Goal: Information Seeking & Learning: Learn about a topic

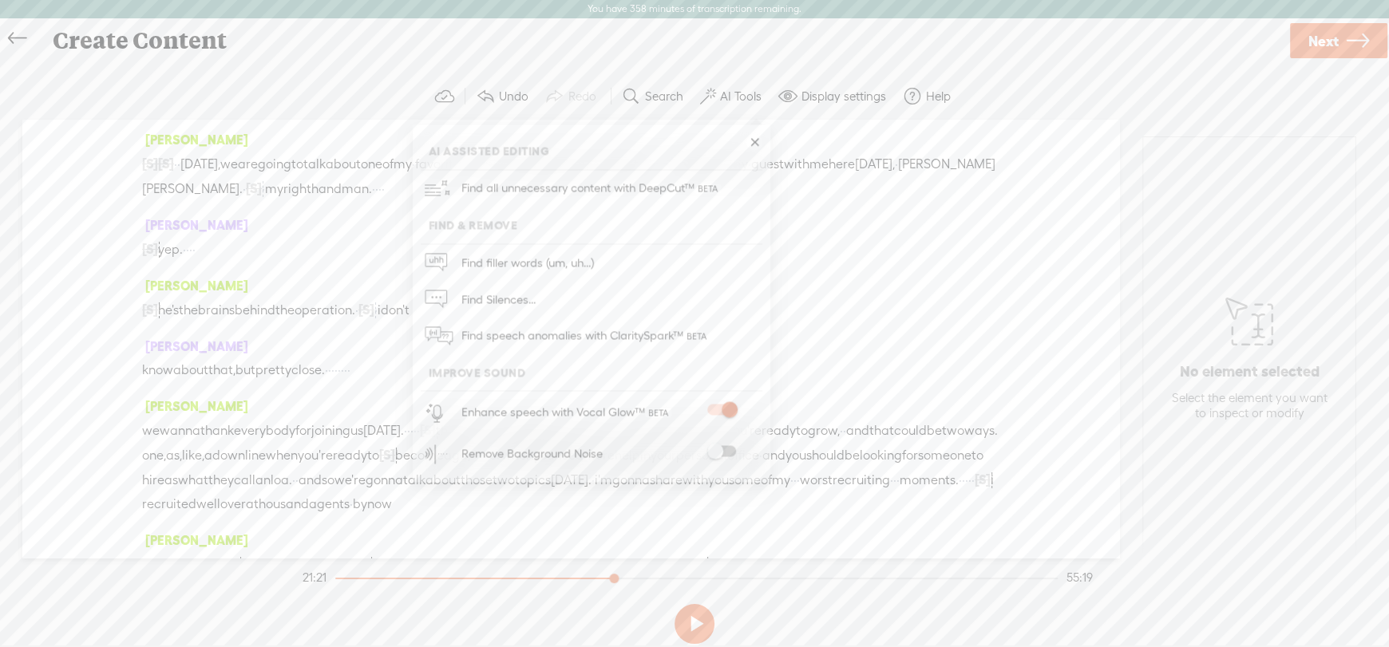
scroll to position [6759, 0]
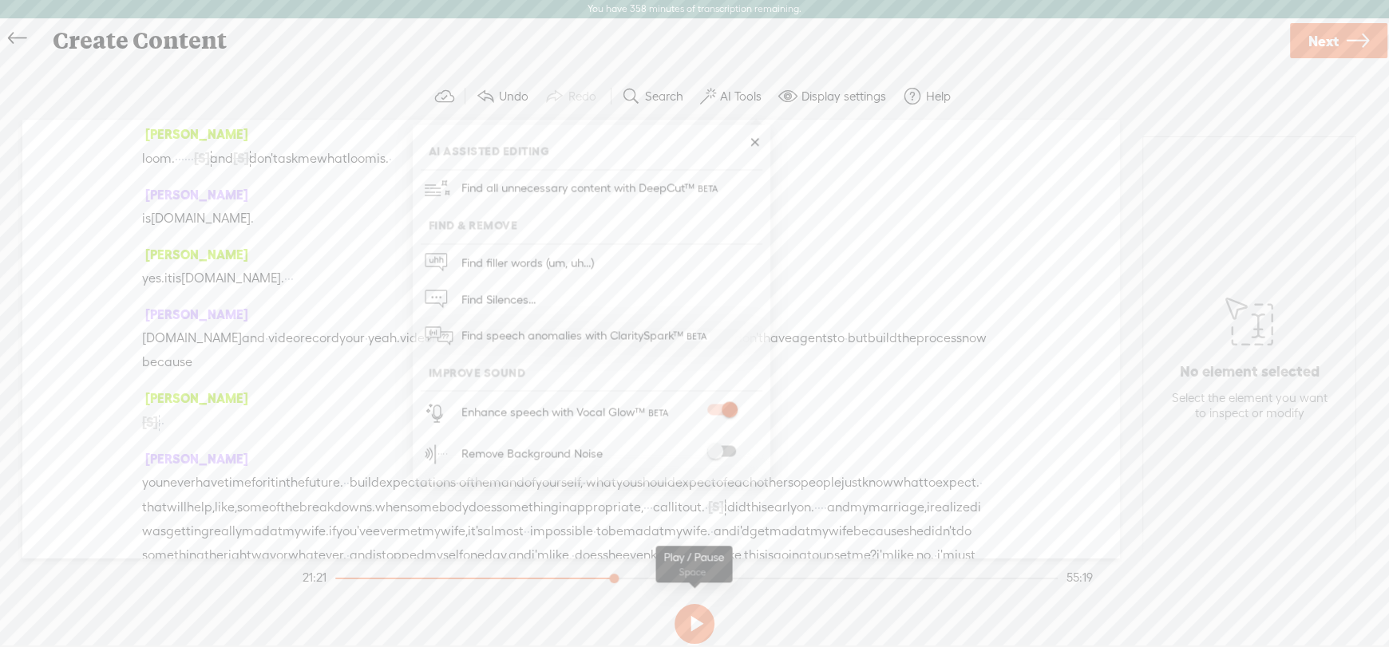
click at [698, 631] on button at bounding box center [694, 624] width 40 height 40
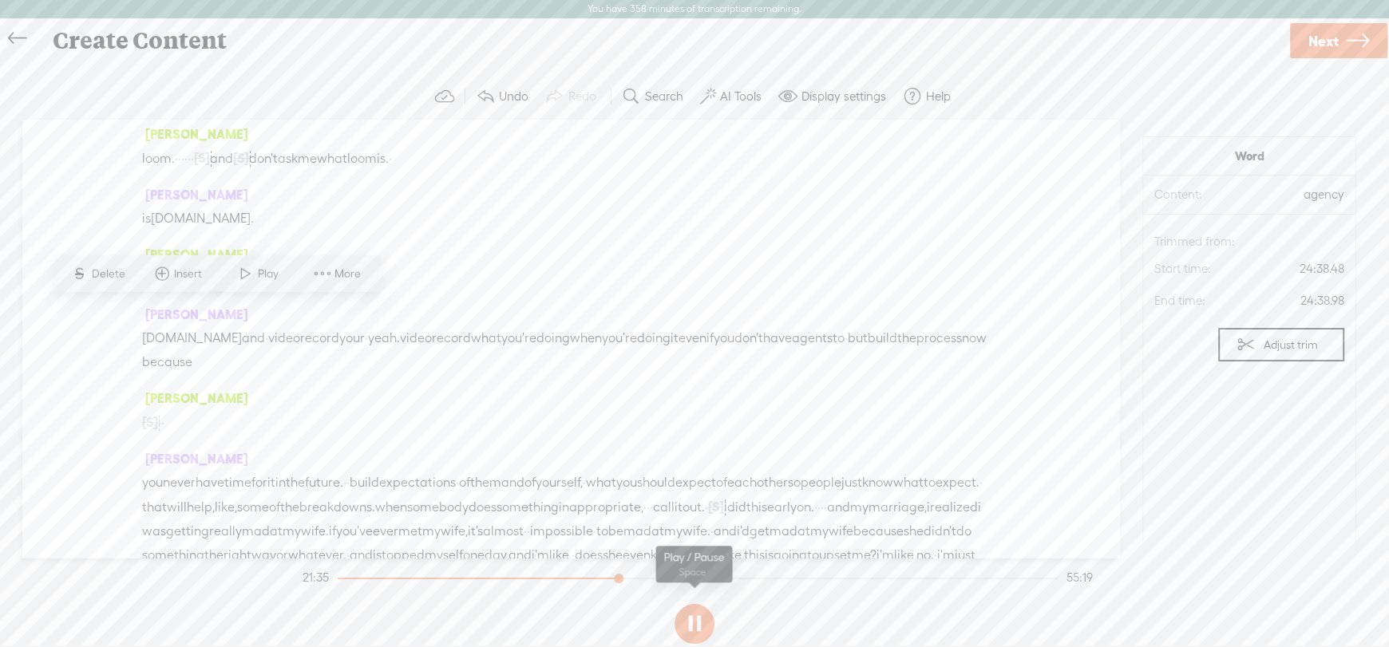
click at [697, 627] on button at bounding box center [694, 624] width 40 height 40
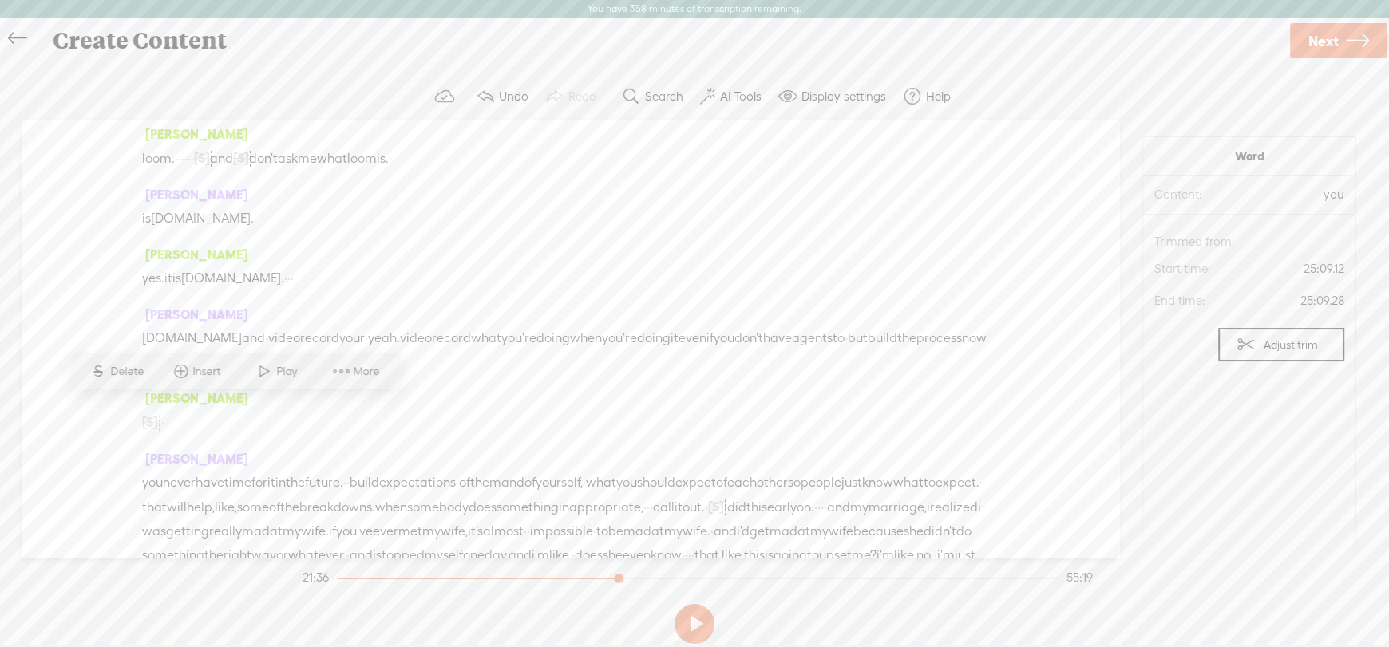
click at [285, 373] on span "Play" at bounding box center [288, 372] width 25 height 16
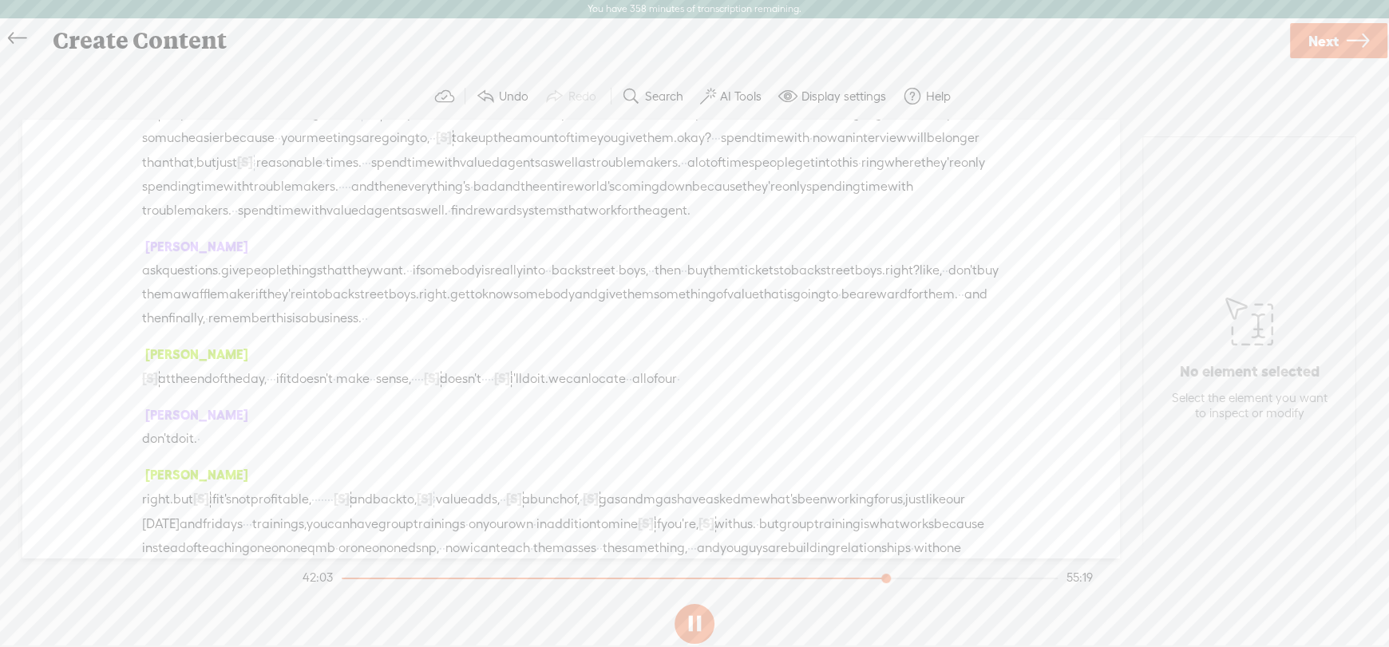
scroll to position [7717, 0]
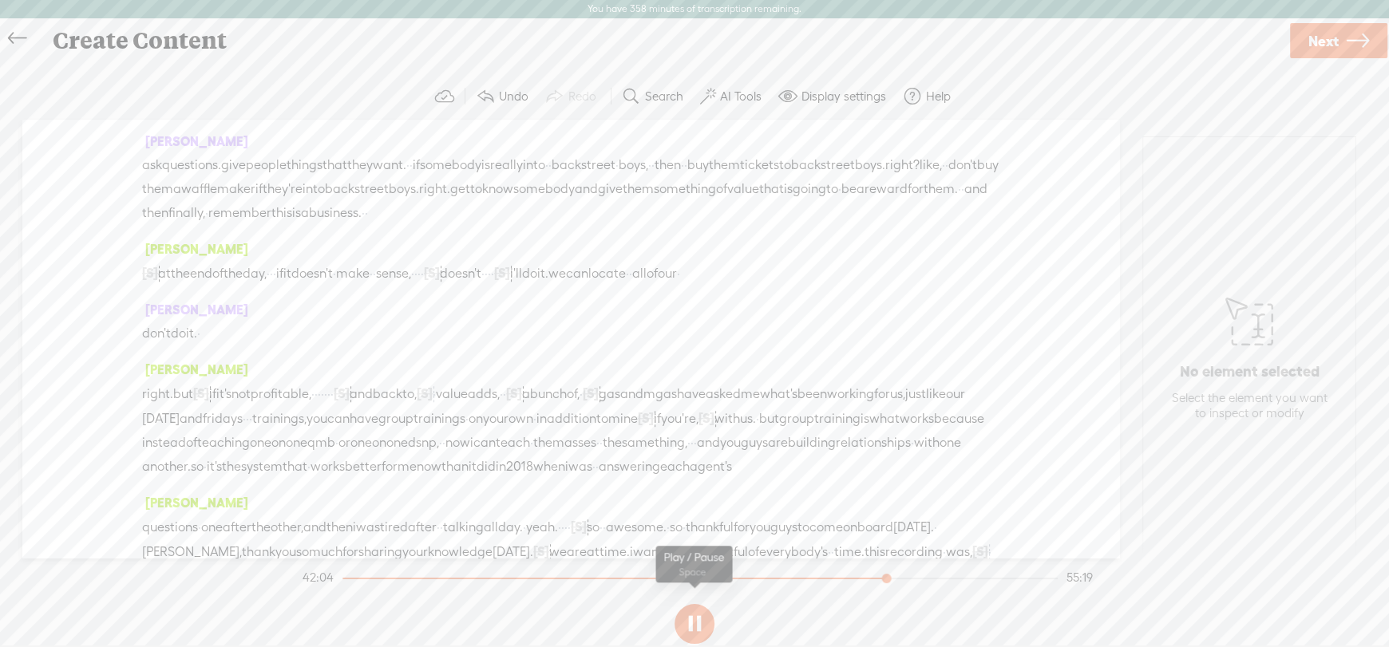
click at [697, 631] on button at bounding box center [694, 624] width 40 height 40
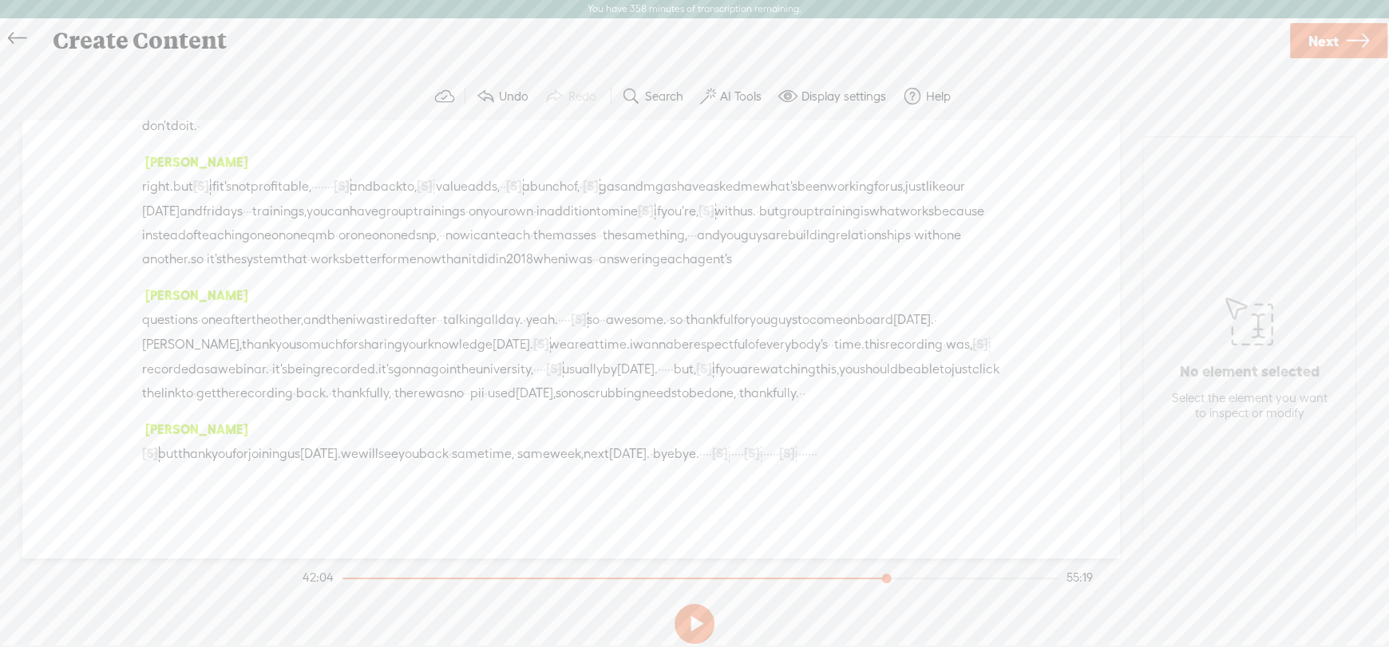
scroll to position [13383, 0]
drag, startPoint x: 591, startPoint y: 306, endPoint x: 441, endPoint y: 421, distance: 189.2
click at [440, 421] on div "[PERSON_NAME] [S] · · · · · · · · · · · · · · · · · · · · · · · · · · · · · goo…" at bounding box center [570, 339] width 1097 height 438
drag, startPoint x: 151, startPoint y: 359, endPoint x: 260, endPoint y: 439, distance: 135.4
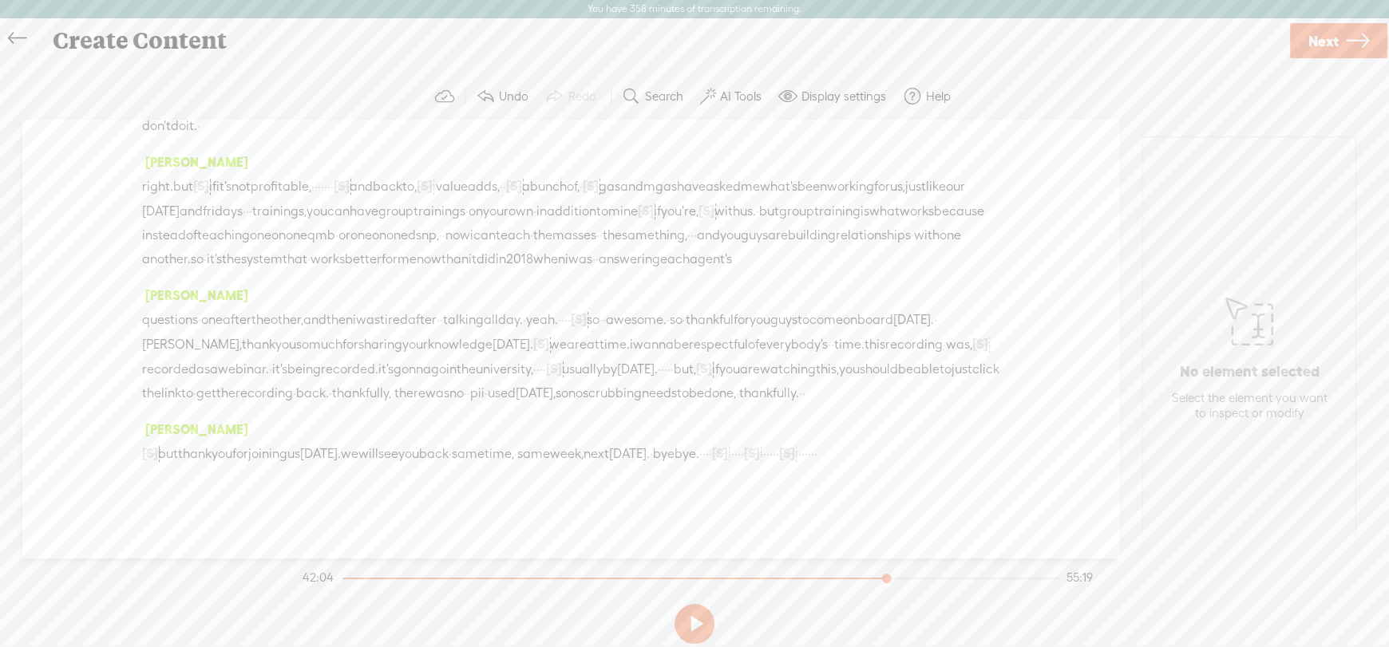
click at [260, 439] on div "[PERSON_NAME] [S] · · · · · · · · · · · · · · · · · · · · · · · · · · · · · goo…" at bounding box center [570, 339] width 1097 height 438
drag, startPoint x: 168, startPoint y: 236, endPoint x: 881, endPoint y: 431, distance: 739.6
click at [898, 445] on div "[PERSON_NAME] [S] · · · · · · · · · · · · · · · · · · · · · · · · · · · · · goo…" at bounding box center [570, 339] width 1097 height 438
drag, startPoint x: 475, startPoint y: 176, endPoint x: 888, endPoint y: 184, distance: 412.7
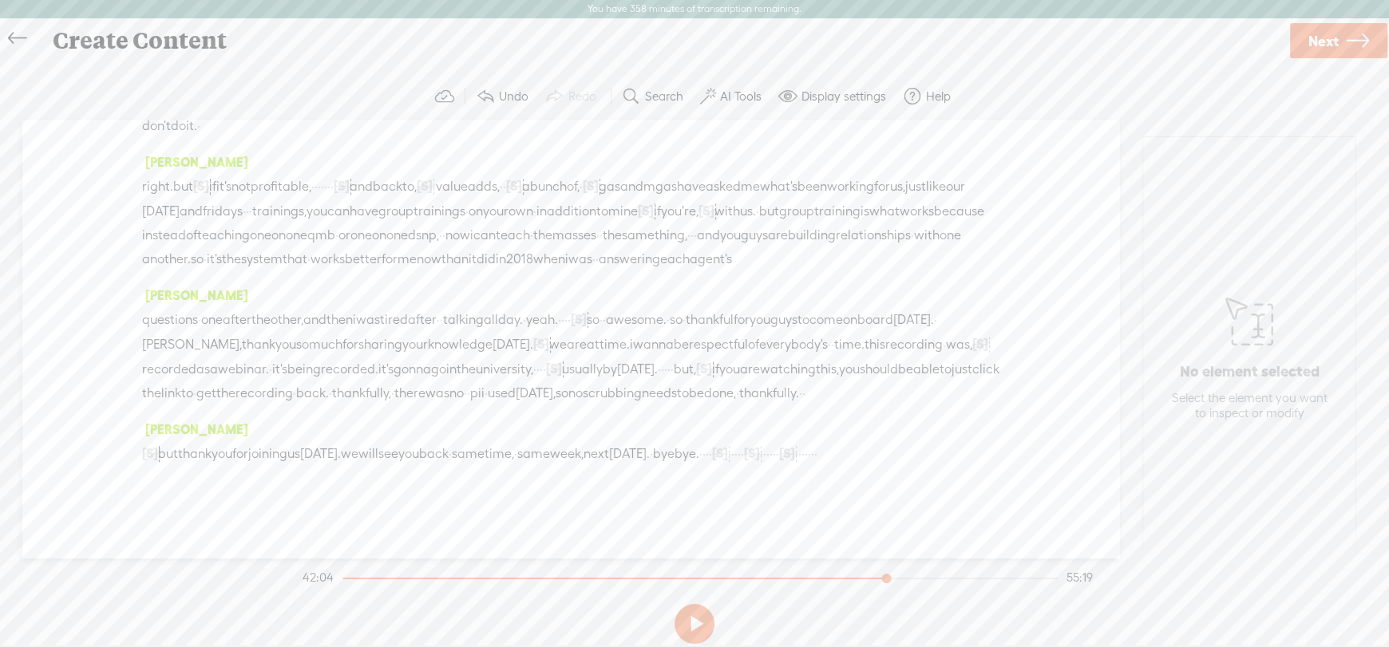
click at [215, 110] on span "Play" at bounding box center [220, 116] width 25 height 16
click at [695, 625] on button at bounding box center [694, 624] width 40 height 40
drag, startPoint x: 418, startPoint y: 295, endPoint x: 879, endPoint y: 299, distance: 460.5
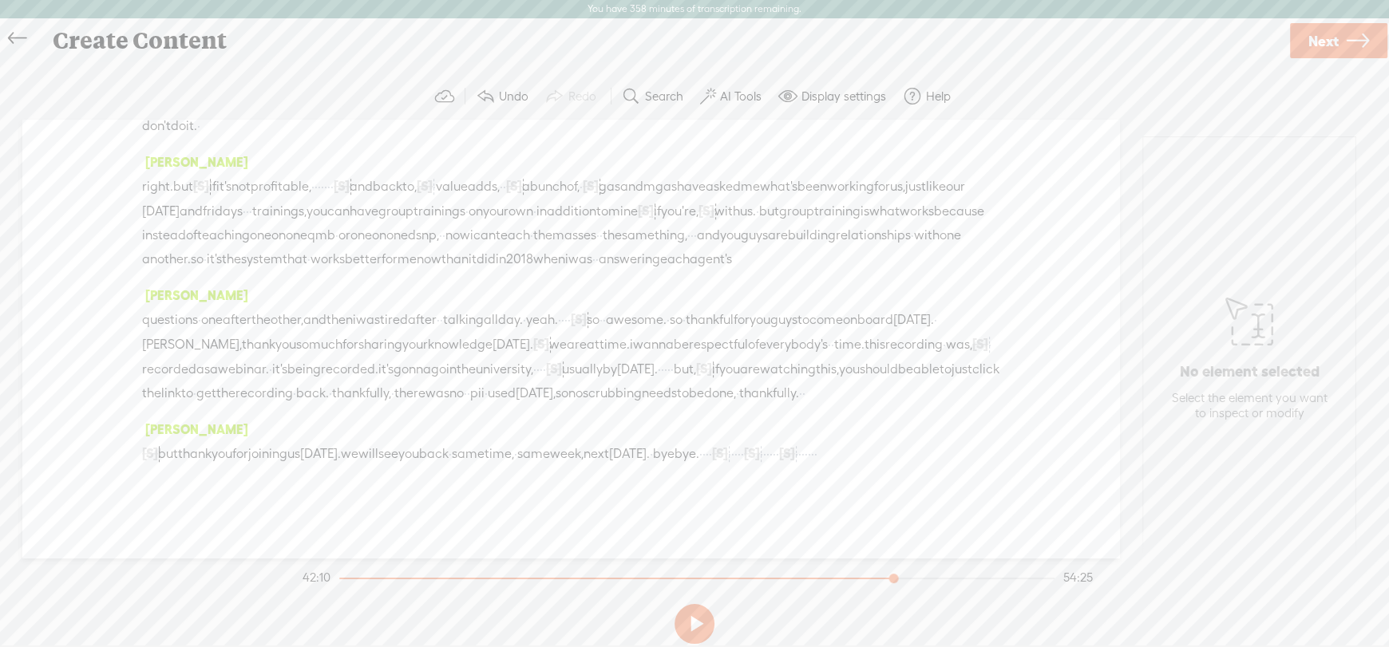
click at [231, 114] on span "Play" at bounding box center [239, 116] width 25 height 16
click at [686, 629] on button at bounding box center [694, 624] width 40 height 40
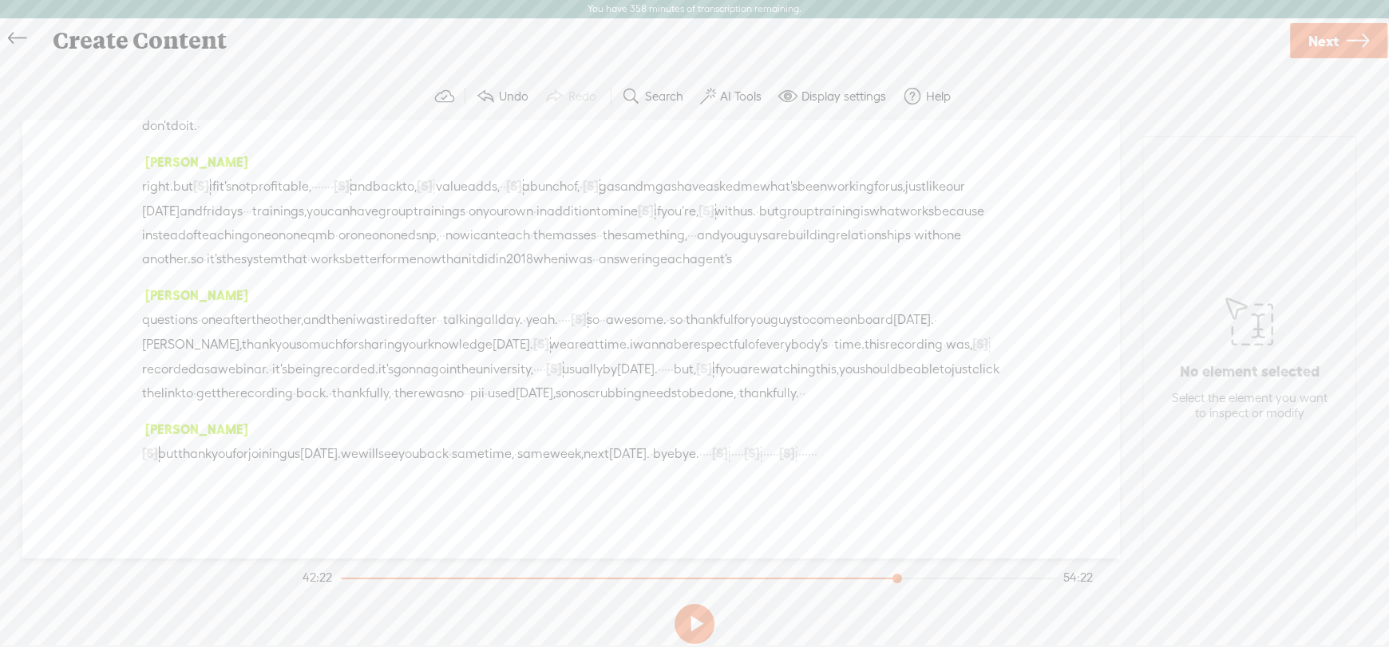
drag, startPoint x: 295, startPoint y: 171, endPoint x: 282, endPoint y: 255, distance: 85.6
drag, startPoint x: 291, startPoint y: 248, endPoint x: 203, endPoint y: 248, distance: 87.8
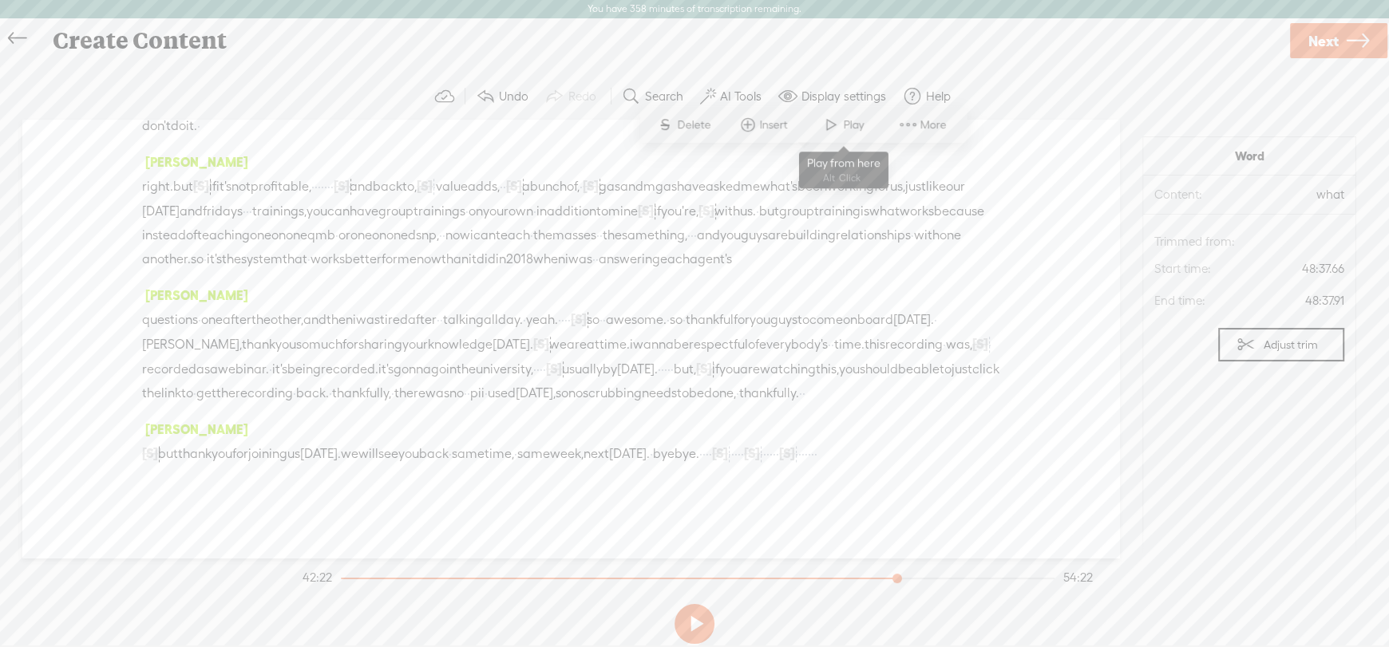
click at [856, 123] on span "Play" at bounding box center [855, 125] width 25 height 16
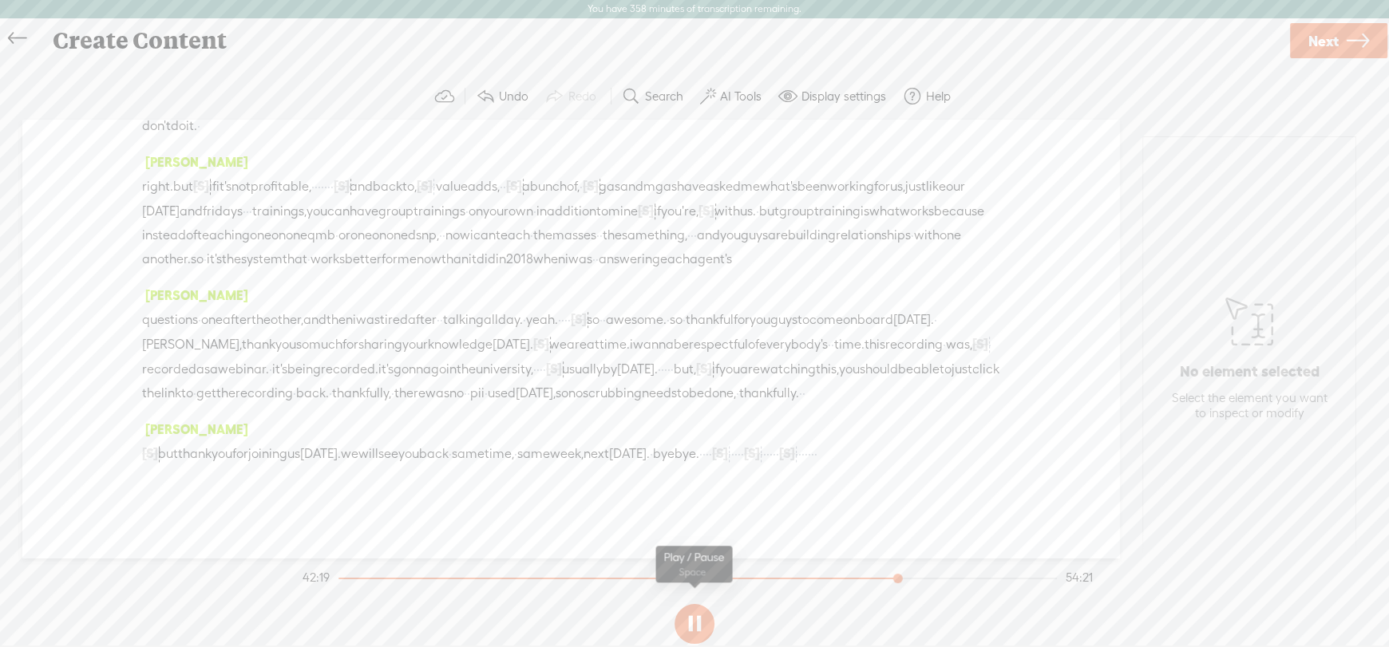
click at [689, 623] on button at bounding box center [694, 624] width 40 height 40
drag, startPoint x: 148, startPoint y: 304, endPoint x: 584, endPoint y: 487, distance: 473.3
click at [584, 487] on div "[PERSON_NAME] [S] · · · · · · · · · · · · · · · · · · · · · · · · · · · · · goo…" at bounding box center [570, 339] width 1097 height 438
click at [906, 125] on span "Play" at bounding box center [911, 125] width 25 height 16
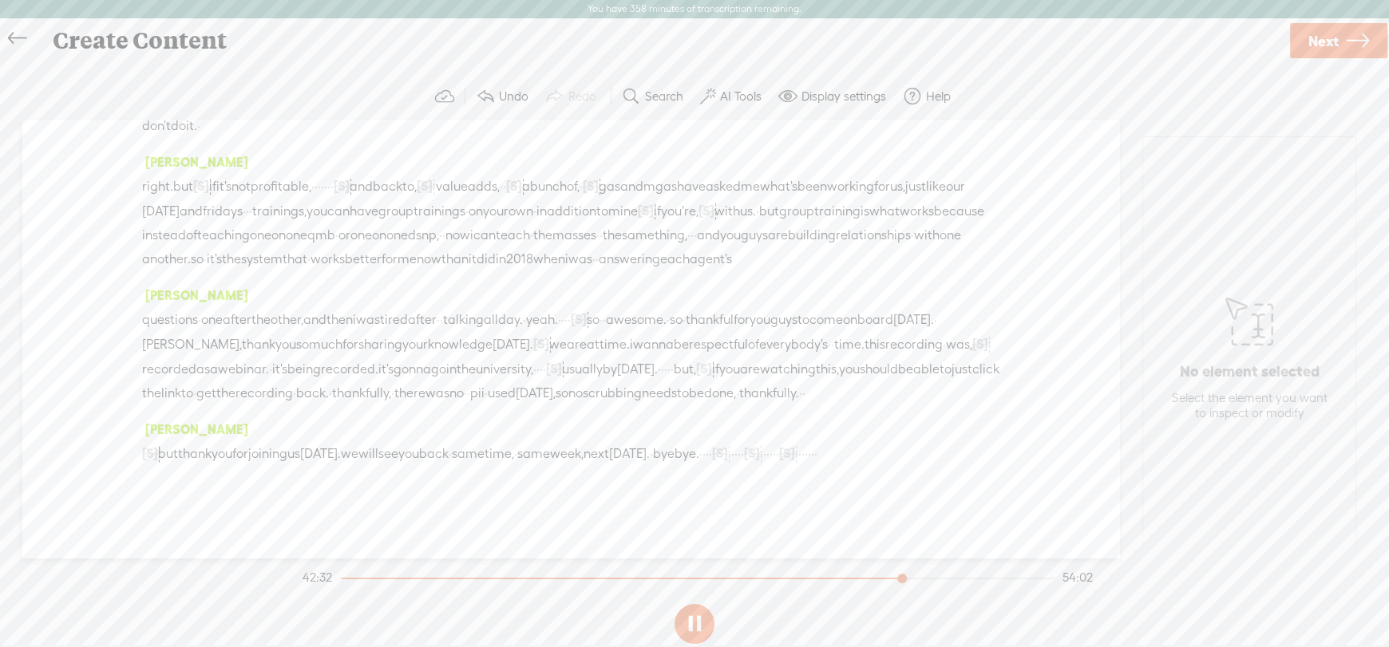
scroll to position [15075, 0]
click at [687, 623] on button at bounding box center [694, 624] width 40 height 40
drag, startPoint x: 634, startPoint y: 307, endPoint x: 219, endPoint y: 401, distance: 424.6
click at [219, 401] on div "[PERSON_NAME] [S] · · · · · · · · · · · · · · · · · · · · · · · · · · · · · goo…" at bounding box center [570, 339] width 1097 height 438
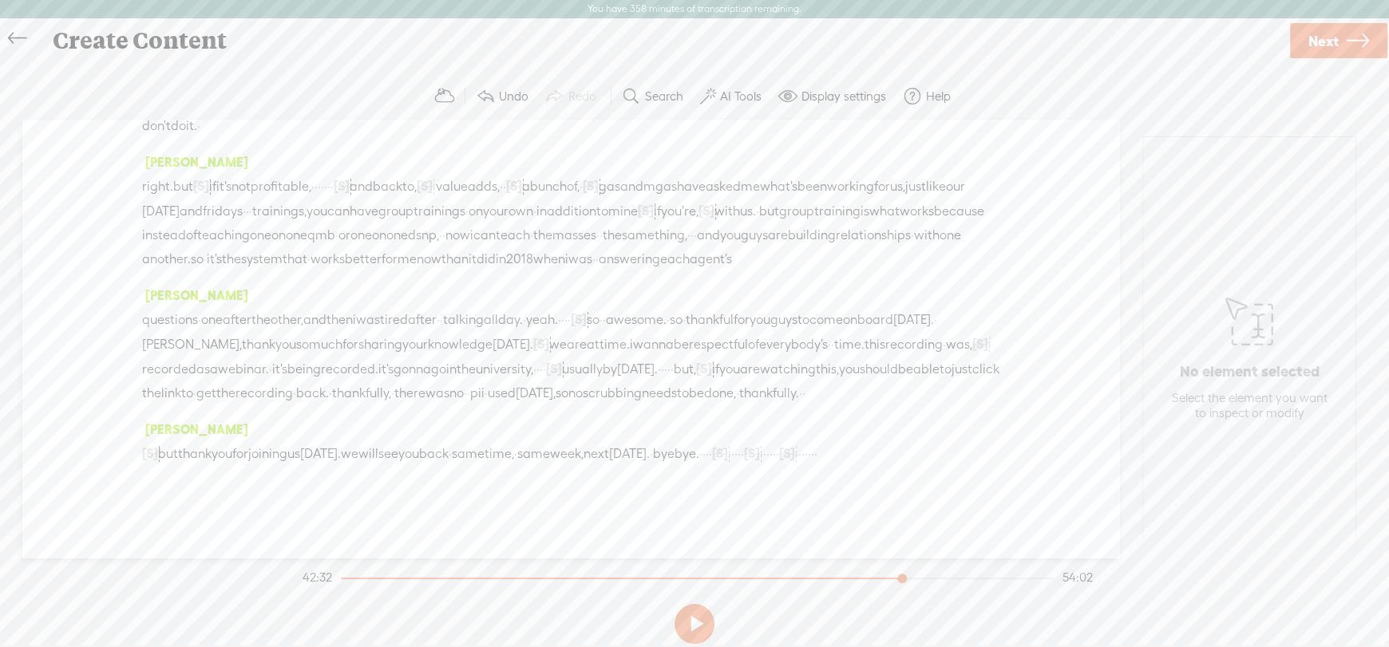
click at [283, 207] on span "Play" at bounding box center [295, 210] width 25 height 16
click at [682, 619] on button at bounding box center [694, 624] width 40 height 40
drag, startPoint x: 915, startPoint y: 347, endPoint x: 285, endPoint y: 298, distance: 632.4
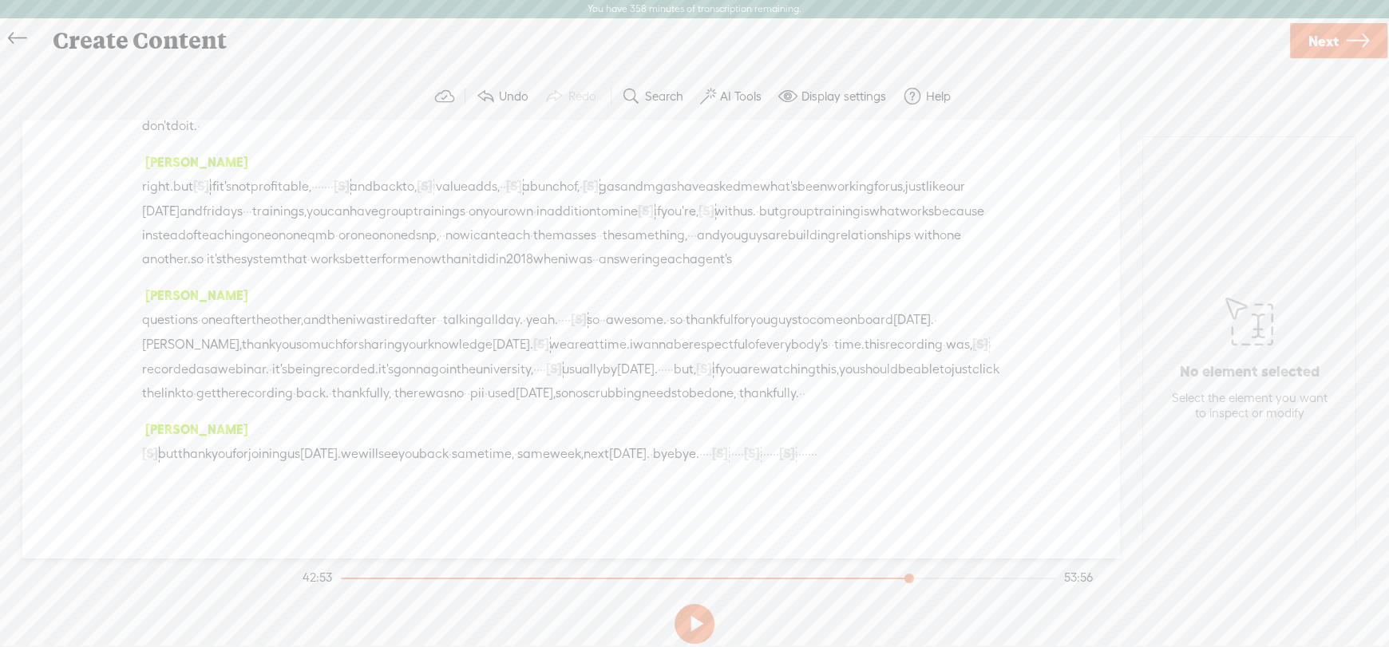
drag, startPoint x: 333, startPoint y: 300, endPoint x: 281, endPoint y: 301, distance: 51.9
drag, startPoint x: 306, startPoint y: 202, endPoint x: 606, endPoint y: 133, distance: 307.1
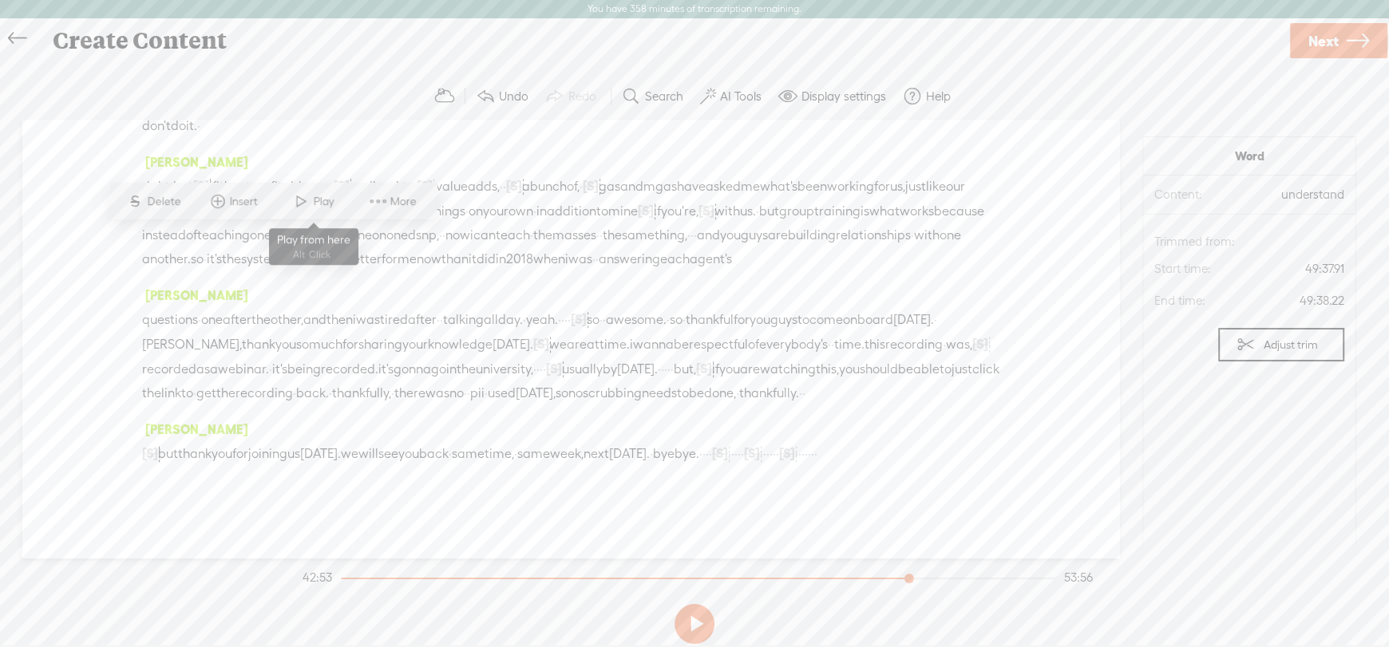
click at [307, 202] on span at bounding box center [301, 201] width 24 height 29
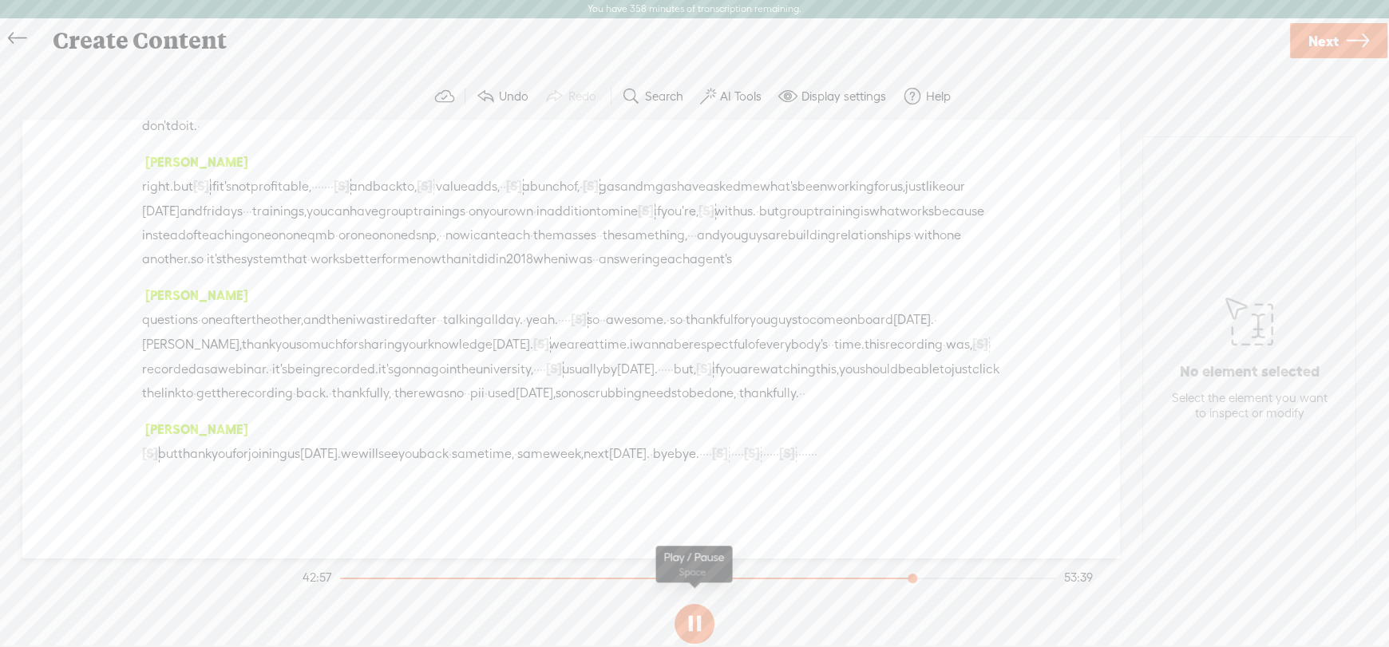
click at [697, 620] on button at bounding box center [694, 624] width 40 height 40
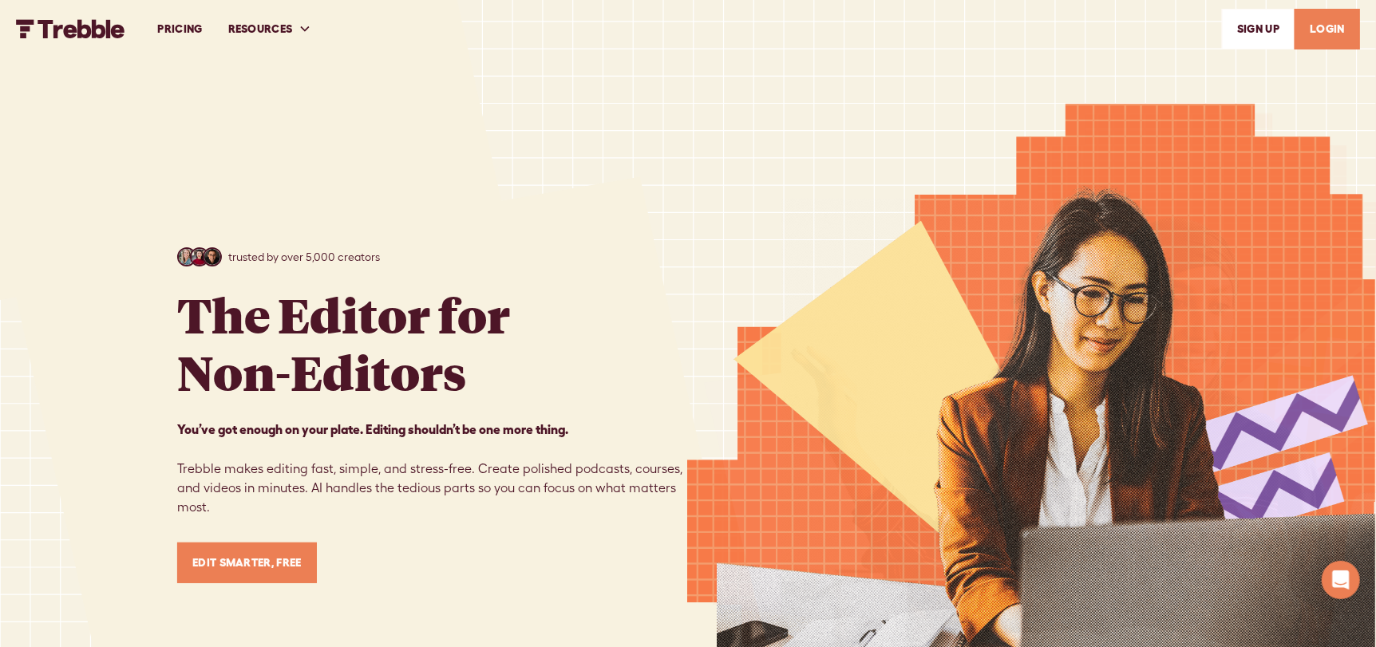
click at [180, 30] on link "PRICING" at bounding box center [179, 29] width 70 height 55
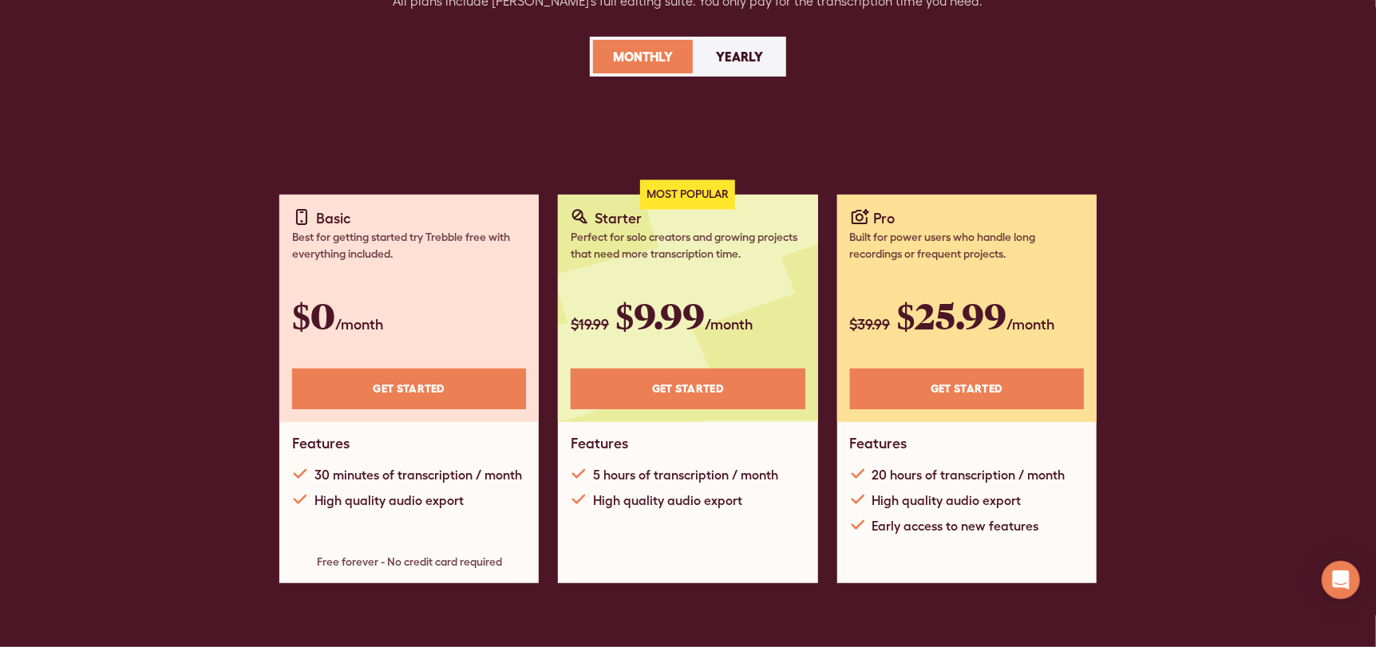
scroll to position [160, 0]
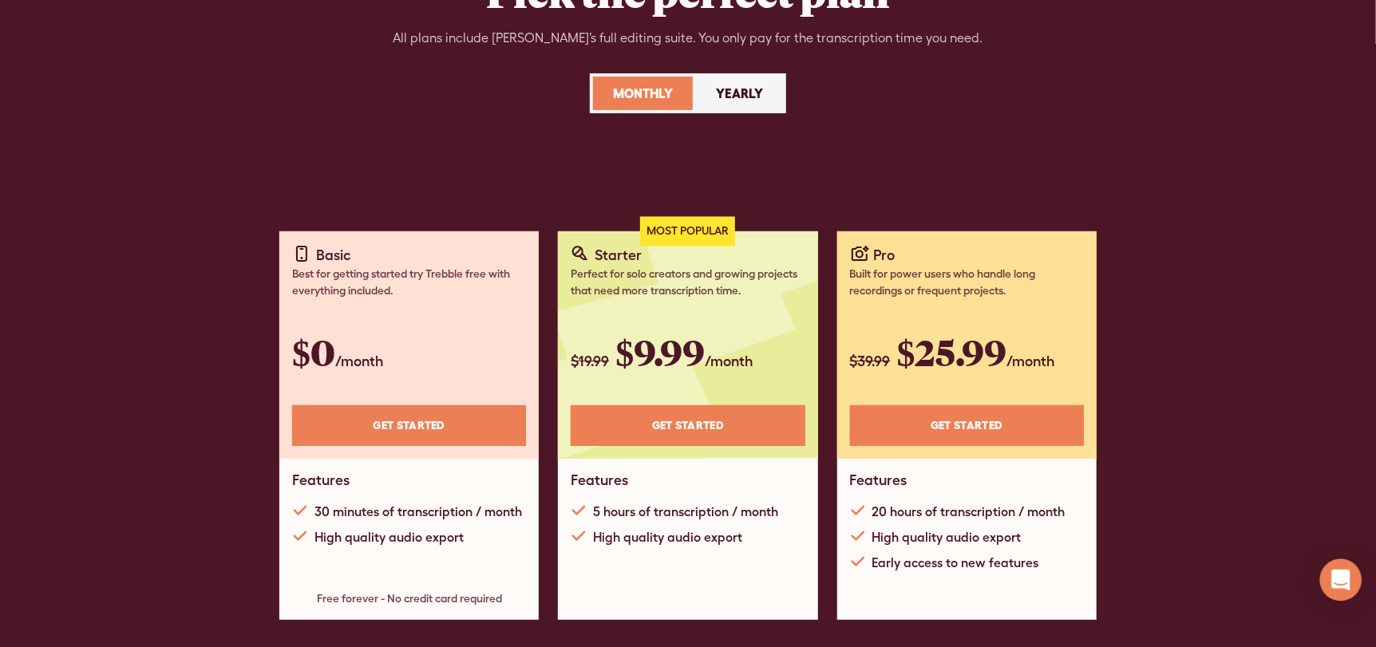
click at [1342, 573] on icon "Open Intercom Messenger" at bounding box center [1340, 580] width 18 height 21
